Goal: Task Accomplishment & Management: Use online tool/utility

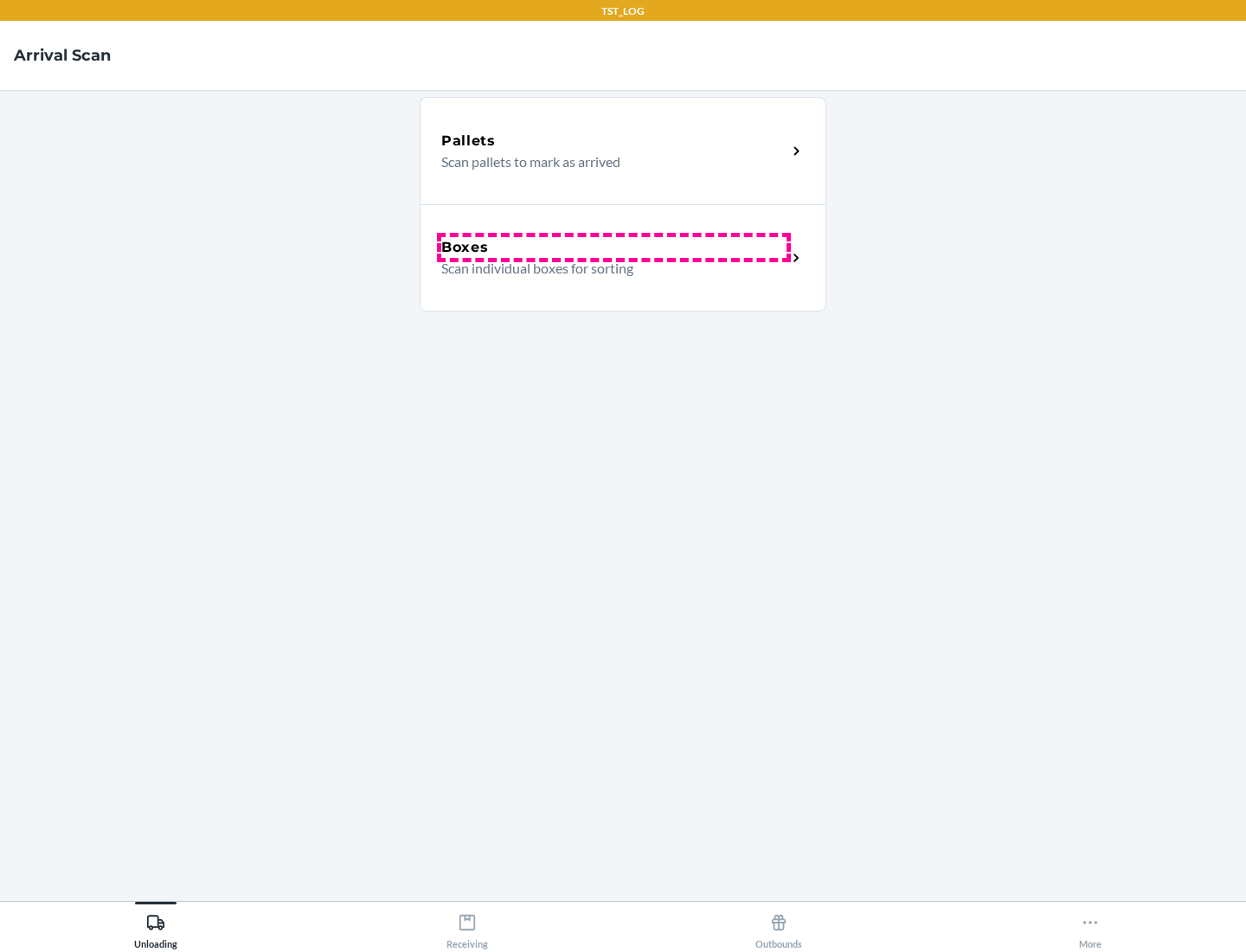
click at [613, 248] on div "Boxes" at bounding box center [613, 247] width 345 height 21
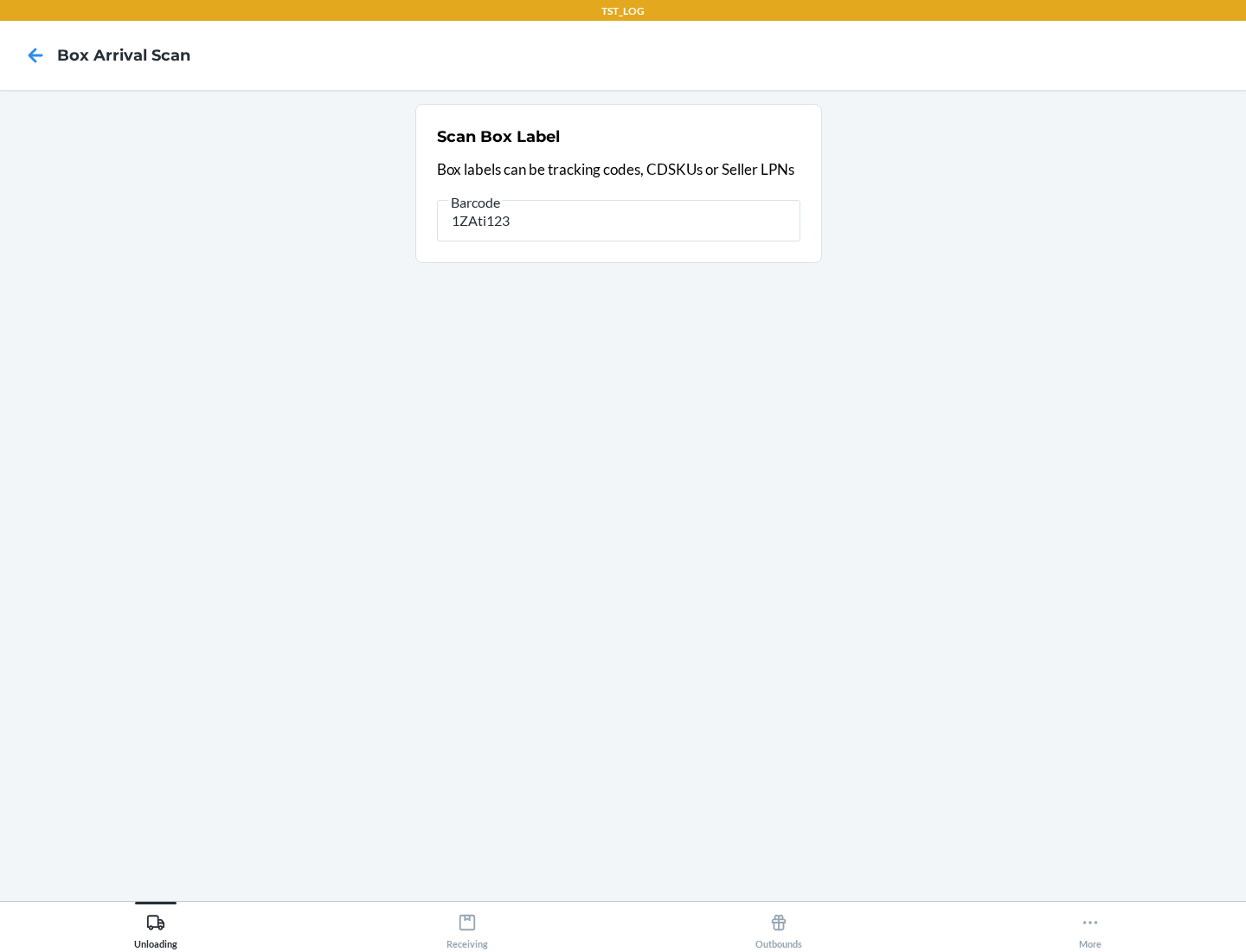
type input "1ZAti123"
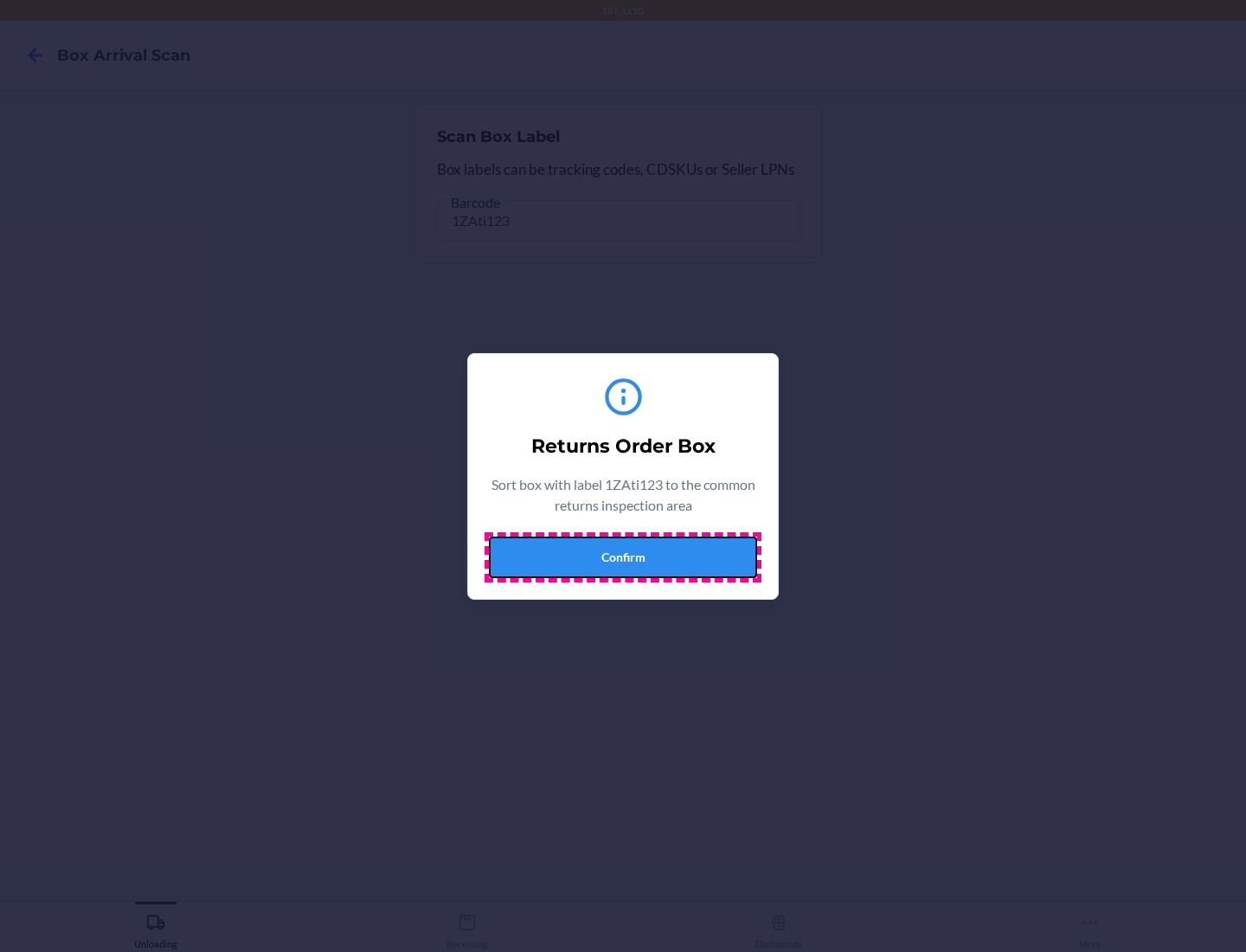
click at [623, 556] on button "Confirm" at bounding box center [623, 557] width 269 height 42
